Goal: Transaction & Acquisition: Purchase product/service

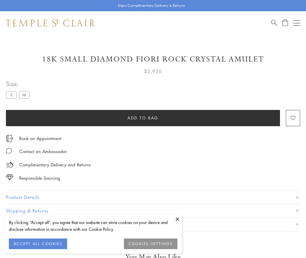
click at [143, 118] on span "Add to bag" at bounding box center [142, 118] width 31 height 6
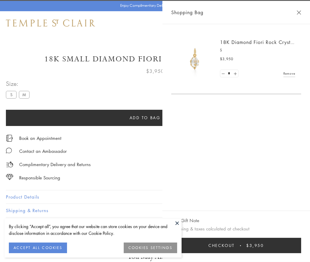
click at [235, 246] on span "Checkout" at bounding box center [221, 245] width 26 height 6
